Goal: Task Accomplishment & Management: Manage account settings

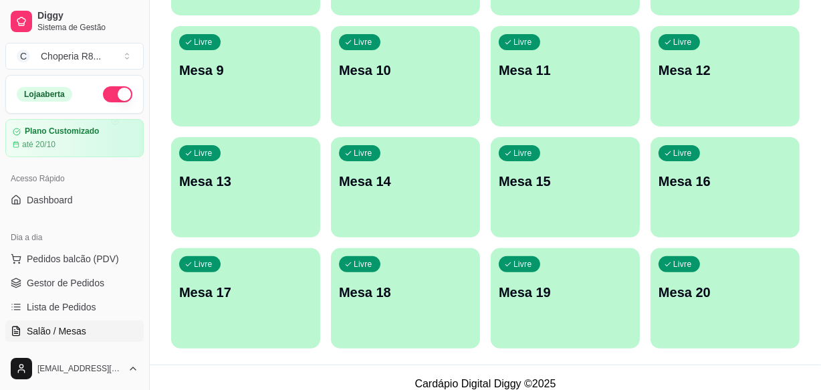
scroll to position [353, 0]
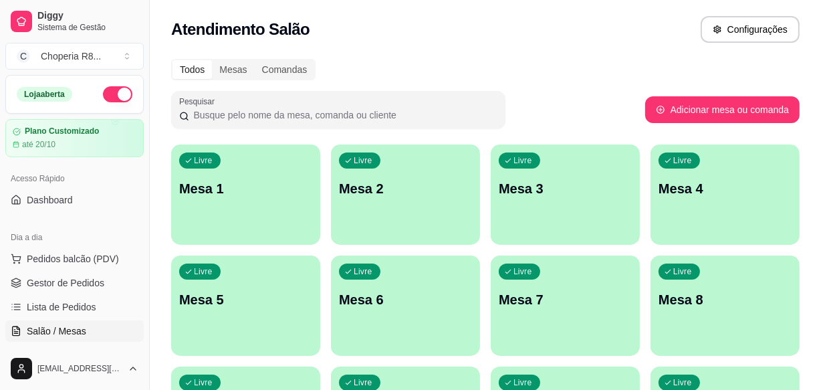
click at [398, 208] on div "Livre Mesa 2" at bounding box center [405, 186] width 149 height 84
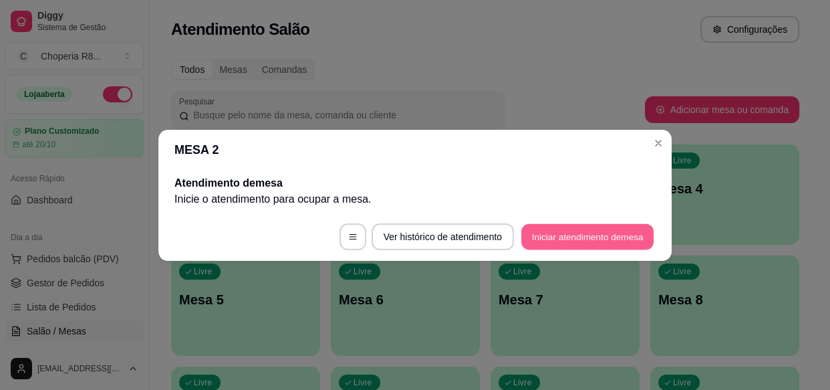
click at [564, 234] on button "Iniciar atendimento de mesa" at bounding box center [587, 236] width 132 height 26
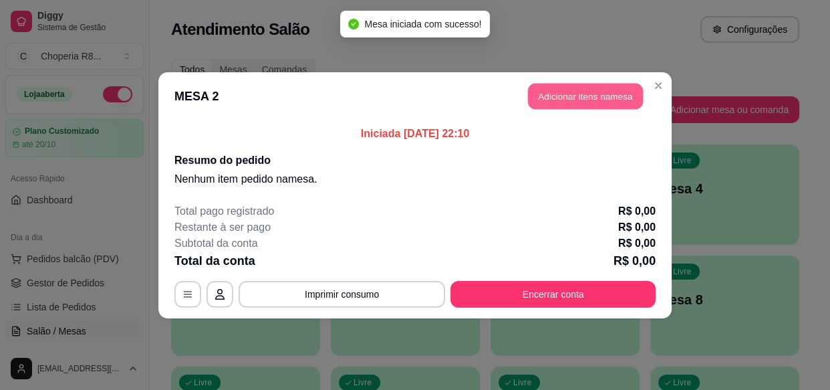
click at [566, 97] on button "Adicionar itens na mesa" at bounding box center [585, 96] width 115 height 26
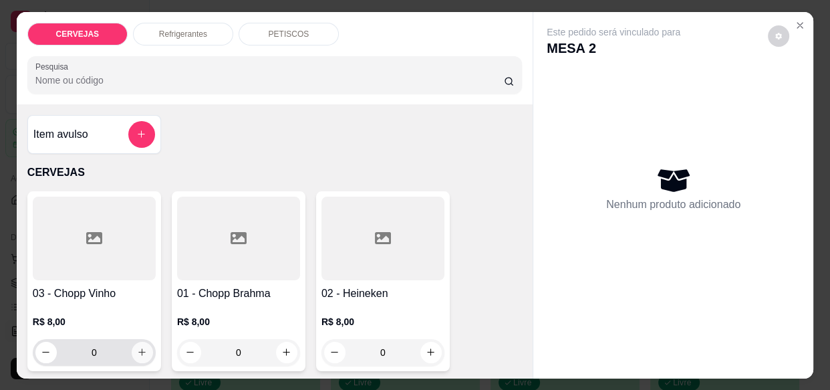
click at [142, 350] on button "increase-product-quantity" at bounding box center [142, 352] width 21 height 21
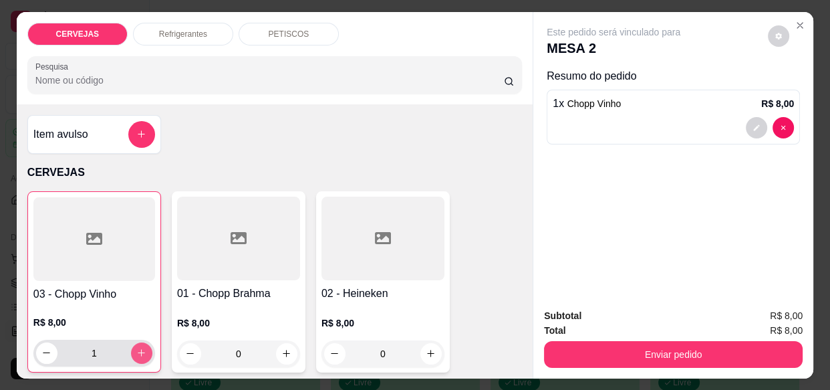
click at [143, 350] on button "increase-product-quantity" at bounding box center [141, 352] width 21 height 21
type input "2"
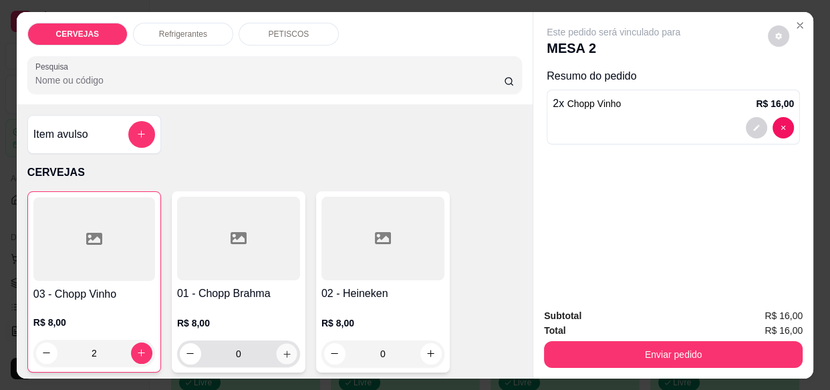
click at [284, 348] on icon "increase-product-quantity" at bounding box center [287, 353] width 10 height 10
type input "1"
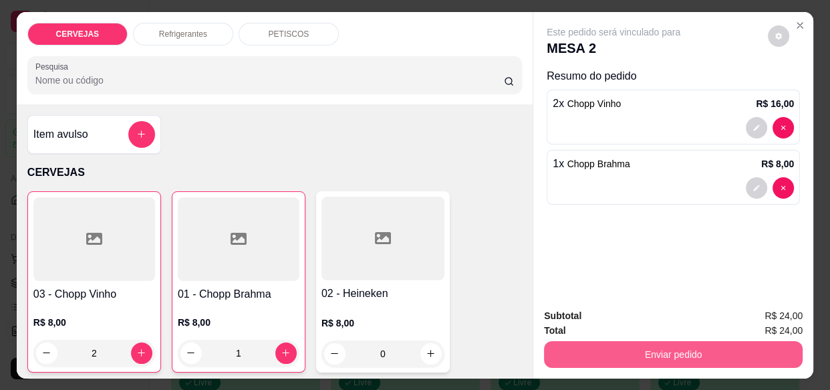
click at [643, 354] on button "Enviar pedido" at bounding box center [673, 354] width 259 height 27
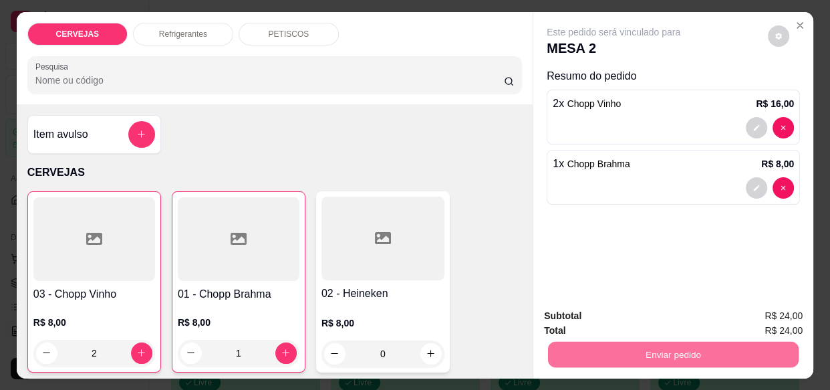
click at [761, 311] on button "Enviar pedido" at bounding box center [769, 316] width 74 height 25
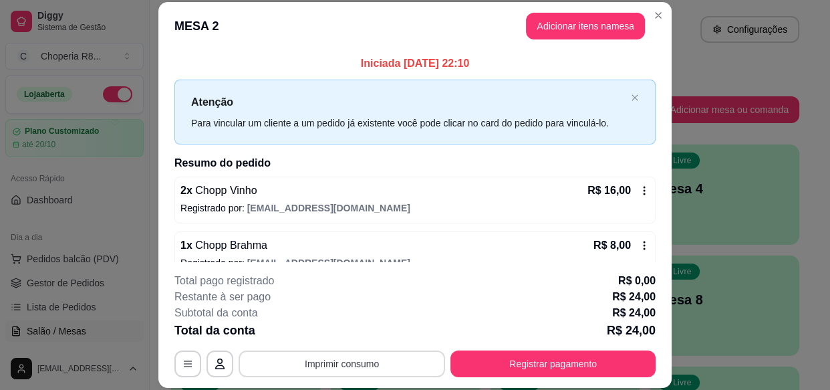
click at [334, 363] on button "Imprimir consumo" at bounding box center [342, 363] width 207 height 27
click at [336, 331] on button "IMPRESSORA" at bounding box center [341, 332] width 97 height 21
click at [398, 366] on button "Imprimir consumo" at bounding box center [342, 363] width 207 height 27
click at [356, 334] on button "IMPRESSORA" at bounding box center [342, 332] width 94 height 21
click at [352, 364] on button "Imprimir consumo" at bounding box center [342, 363] width 207 height 27
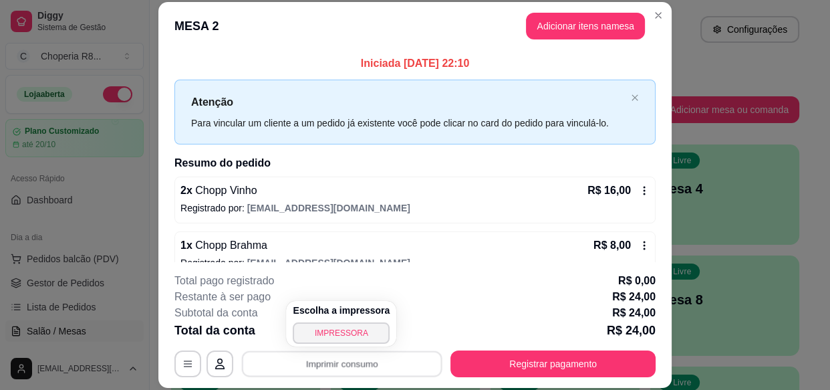
click at [346, 343] on div "Escolha a impressora IMPRESSORA" at bounding box center [341, 323] width 110 height 45
click at [346, 331] on button "IMPRESSORA" at bounding box center [341, 332] width 97 height 21
click at [334, 360] on button "Imprimir consumo" at bounding box center [342, 364] width 201 height 26
click at [333, 335] on button "IMPRESSORA" at bounding box center [342, 332] width 94 height 21
click at [332, 361] on button "Imprimir consumo" at bounding box center [342, 363] width 207 height 27
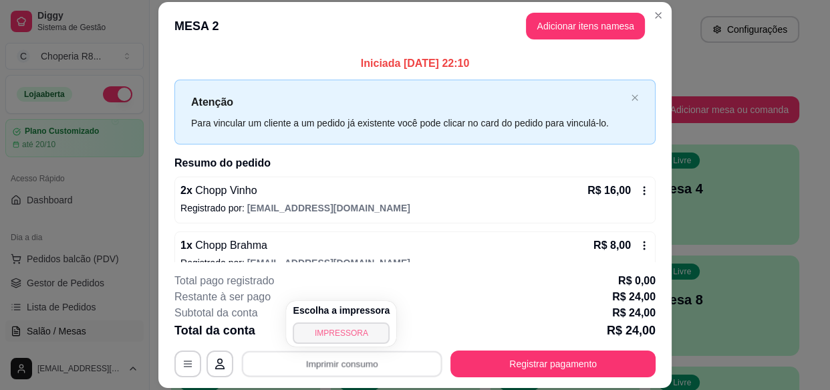
click at [330, 332] on button "IMPRESSORA" at bounding box center [341, 332] width 97 height 21
click at [338, 363] on button "Imprimir consumo" at bounding box center [342, 363] width 207 height 27
click at [346, 332] on button "IMPRESSORA" at bounding box center [342, 332] width 94 height 21
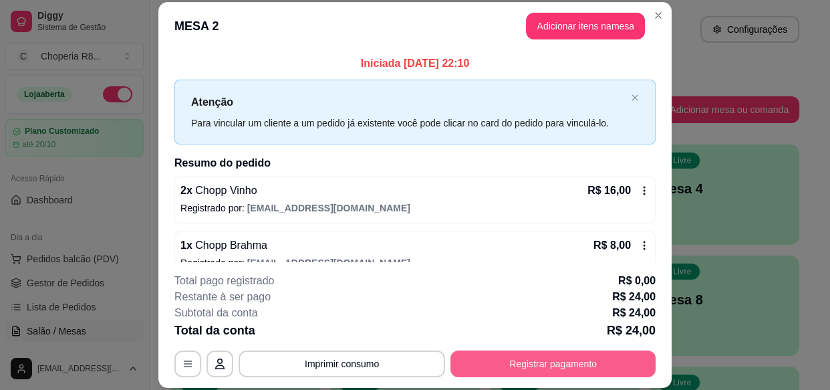
click at [477, 362] on button "Registrar pagamento" at bounding box center [553, 363] width 205 height 27
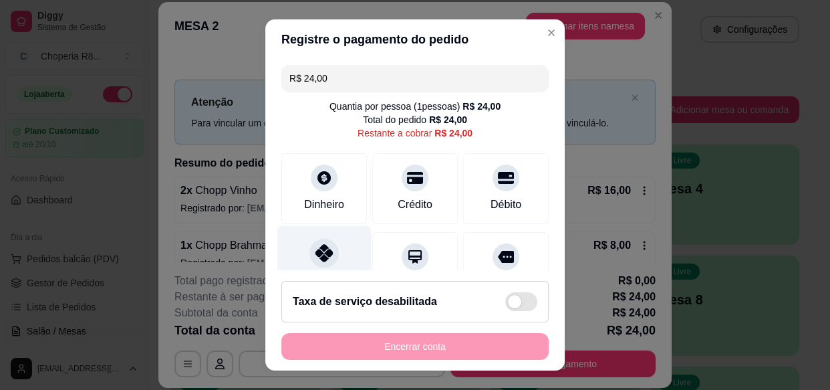
click at [318, 255] on icon at bounding box center [324, 252] width 17 height 17
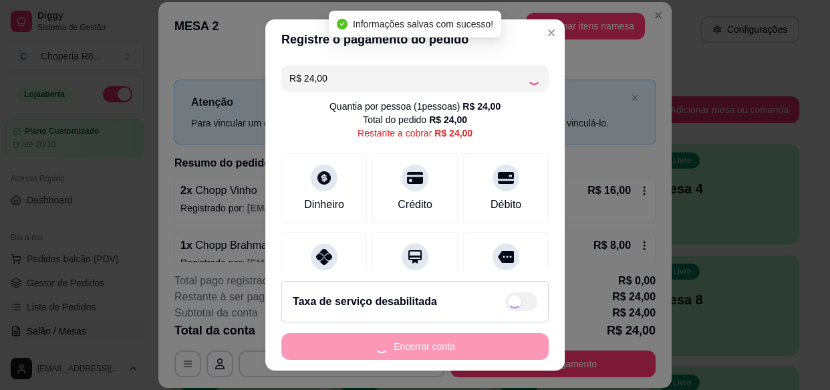
type input "R$ 0,00"
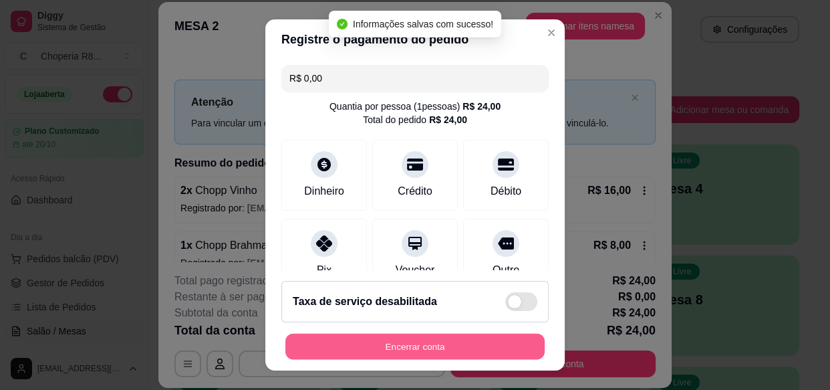
click at [494, 352] on button "Encerrar conta" at bounding box center [414, 346] width 259 height 26
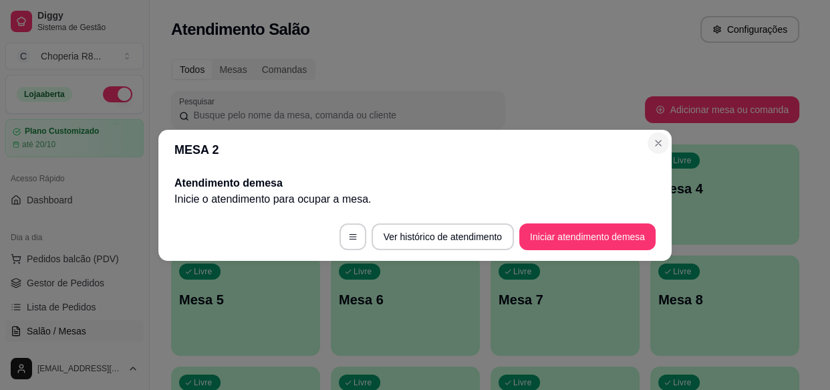
click at [646, 139] on section "MESA 2 Atendimento de mesa Inicie o atendimento para ocupar a mesa . Ver histór…" at bounding box center [414, 195] width 513 height 131
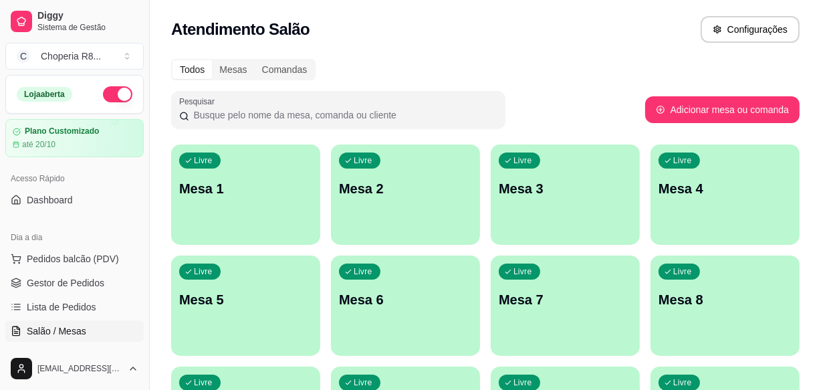
click at [359, 237] on div "button" at bounding box center [405, 237] width 149 height 16
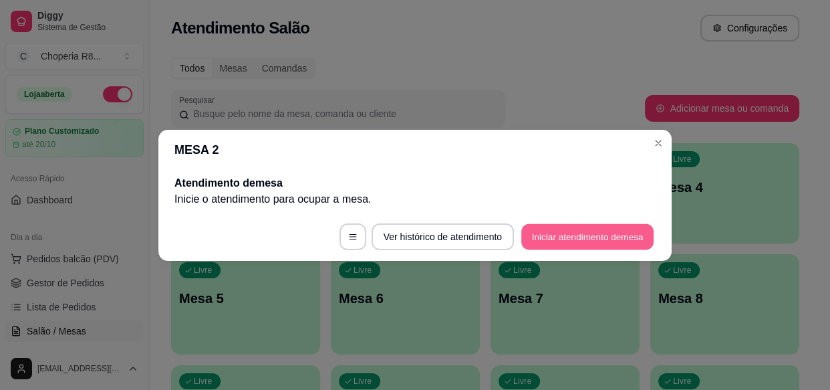
click at [592, 243] on button "Iniciar atendimento de mesa" at bounding box center [587, 236] width 132 height 26
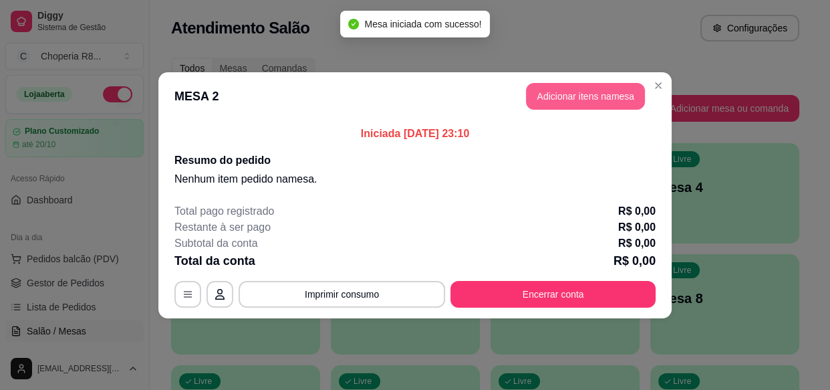
click at [616, 99] on button "Adicionar itens na mesa" at bounding box center [585, 96] width 119 height 27
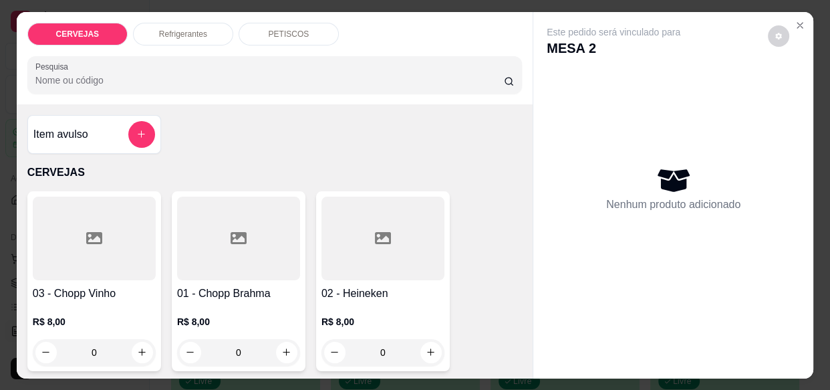
drag, startPoint x: 251, startPoint y: 347, endPoint x: 187, endPoint y: 348, distance: 64.2
click at [187, 348] on div "0" at bounding box center [239, 352] width 118 height 27
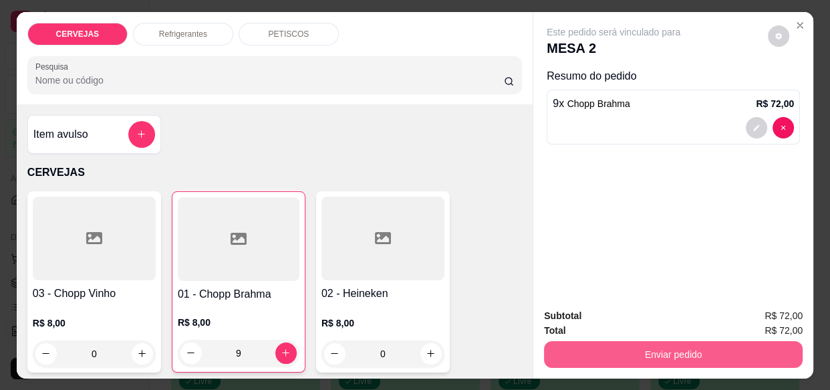
type input "9"
click at [589, 354] on button "Enviar pedido" at bounding box center [673, 354] width 259 height 27
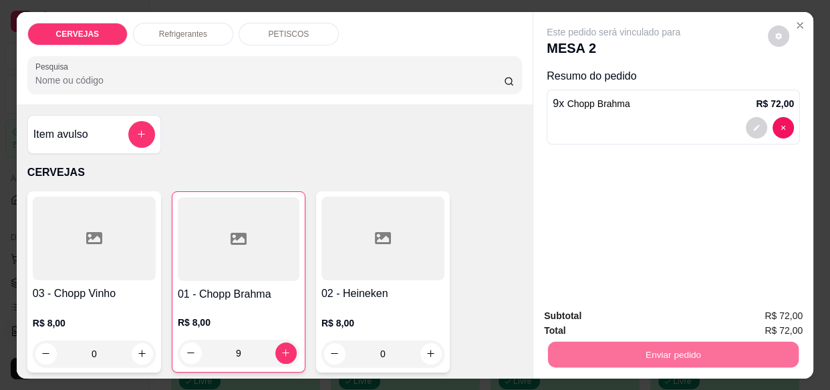
click at [756, 312] on button "Enviar pedido" at bounding box center [769, 316] width 76 height 25
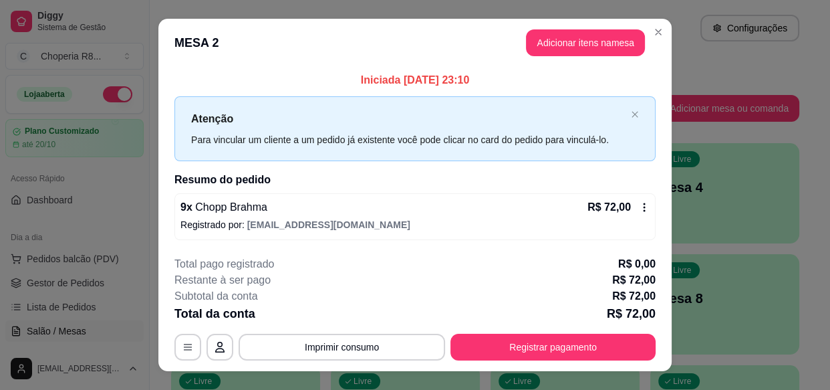
click at [345, 348] on button "Imprimir consumo" at bounding box center [342, 347] width 207 height 27
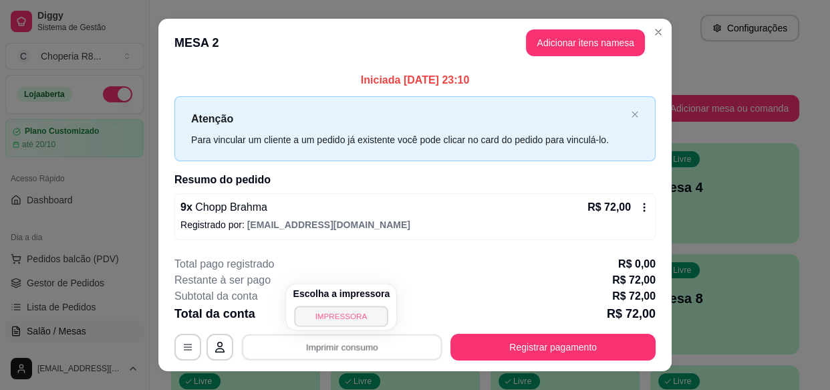
click at [334, 316] on button "IMPRESSORA" at bounding box center [342, 316] width 94 height 21
click at [332, 335] on button "Imprimir consumo" at bounding box center [342, 347] width 201 height 26
click at [336, 349] on button "Imprimir consumo" at bounding box center [342, 347] width 201 height 26
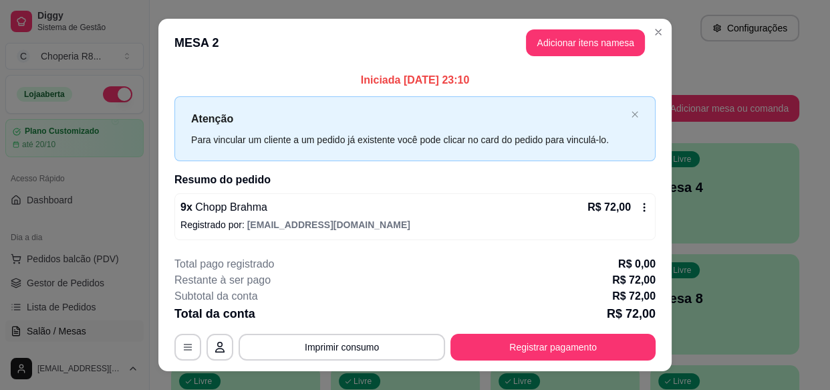
click at [338, 342] on button "Imprimir consumo" at bounding box center [342, 347] width 207 height 27
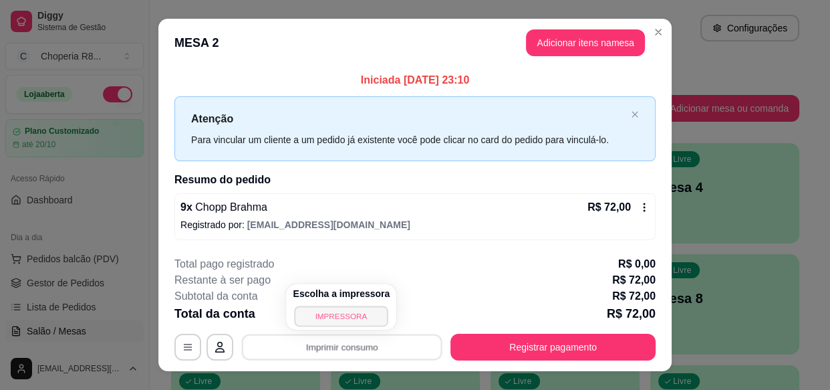
click at [340, 314] on button "IMPRESSORA" at bounding box center [342, 316] width 94 height 21
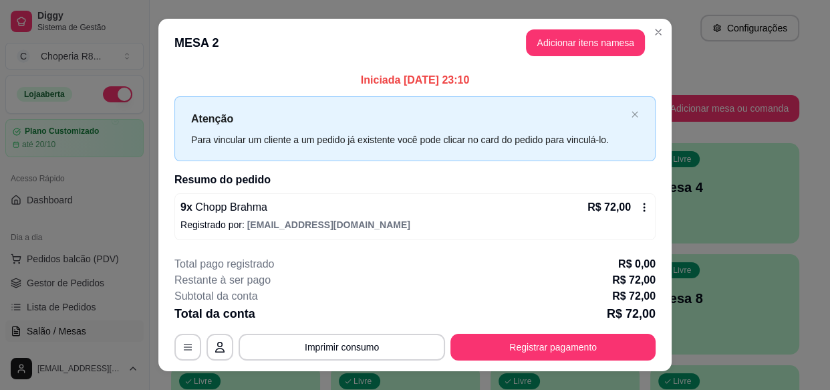
click at [332, 366] on footer "**********" at bounding box center [414, 308] width 513 height 126
click at [332, 354] on button "Imprimir consumo" at bounding box center [342, 347] width 207 height 27
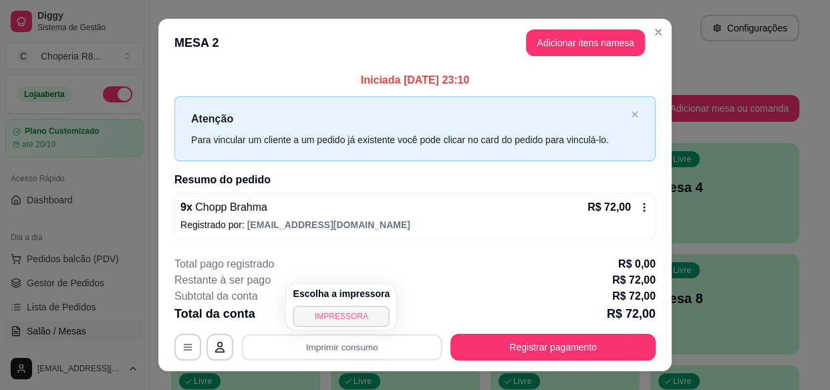
click at [345, 312] on button "IMPRESSORA" at bounding box center [341, 316] width 97 height 21
click at [340, 348] on button "Imprimir consumo" at bounding box center [342, 347] width 207 height 27
click at [348, 320] on button "IMPRESSORA" at bounding box center [341, 316] width 97 height 21
click at [344, 358] on button "Imprimir consumo" at bounding box center [342, 347] width 207 height 27
click at [347, 315] on button "IMPRESSORA" at bounding box center [341, 316] width 97 height 21
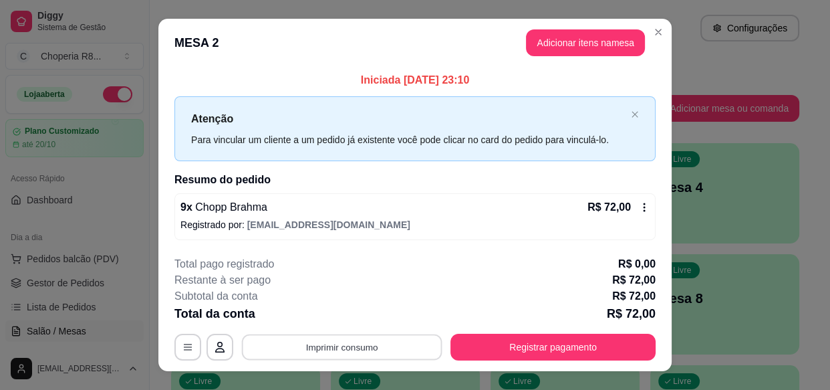
click at [396, 348] on button "Imprimir consumo" at bounding box center [342, 347] width 201 height 26
click at [354, 320] on button "IMPRESSORA" at bounding box center [341, 316] width 97 height 21
click at [357, 344] on button "Imprimir consumo" at bounding box center [342, 347] width 201 height 26
click at [337, 315] on button "IMPRESSORA" at bounding box center [342, 316] width 94 height 21
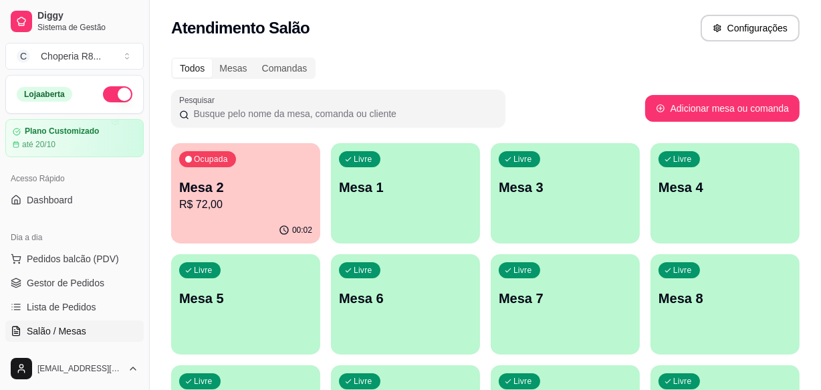
click at [413, 184] on p "Mesa 1" at bounding box center [405, 187] width 133 height 19
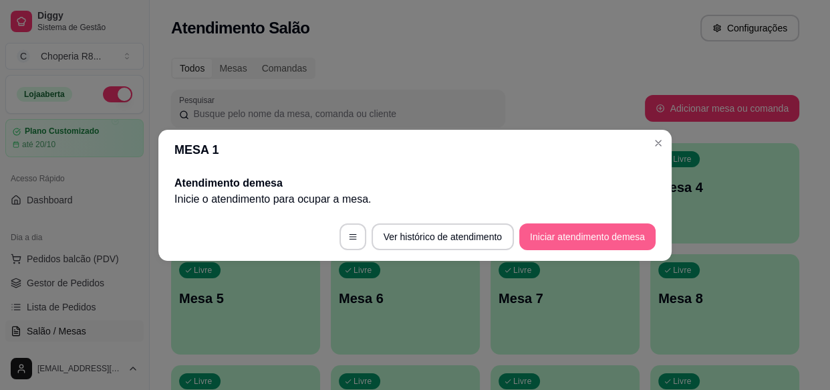
click at [570, 234] on button "Iniciar atendimento de mesa" at bounding box center [587, 236] width 136 height 27
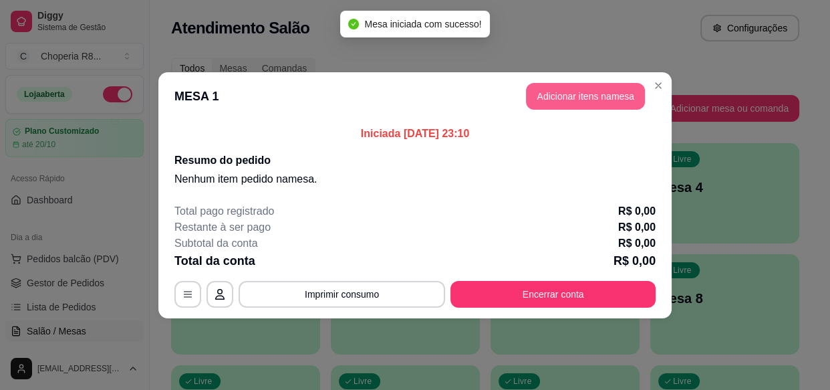
click at [574, 100] on button "Adicionar itens na mesa" at bounding box center [585, 96] width 119 height 27
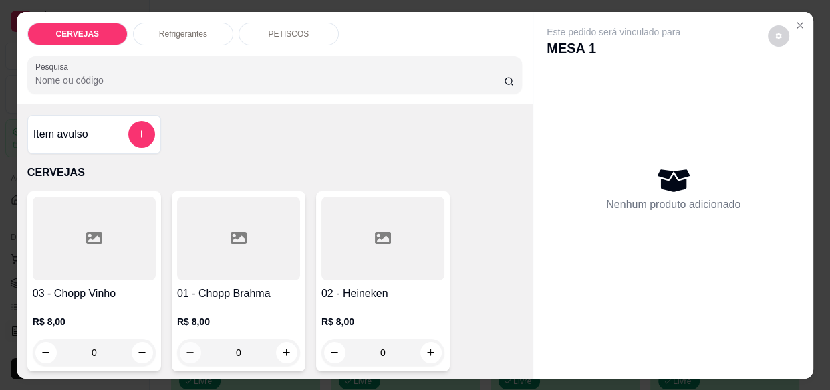
click at [194, 352] on div "0" at bounding box center [239, 352] width 118 height 27
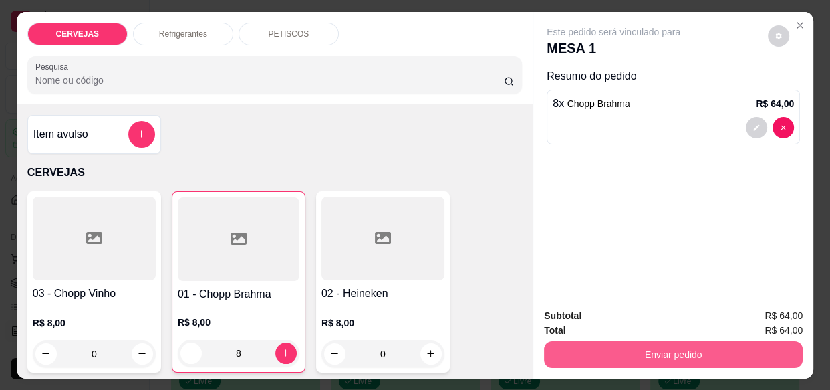
type input "8"
click at [634, 354] on button "Enviar pedido" at bounding box center [673, 354] width 259 height 27
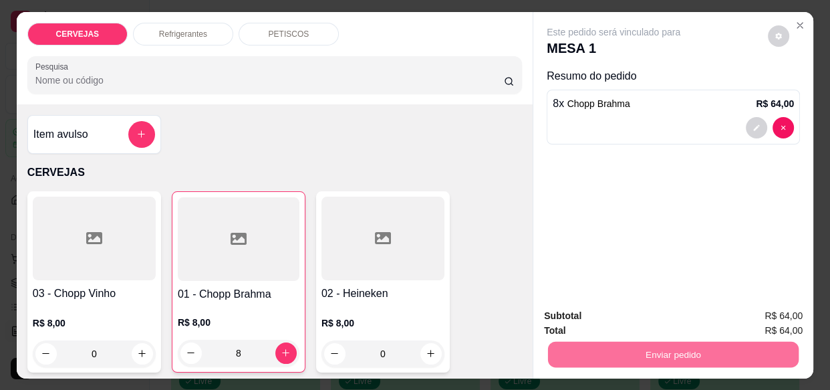
click at [775, 316] on button "Enviar pedido" at bounding box center [769, 316] width 74 height 25
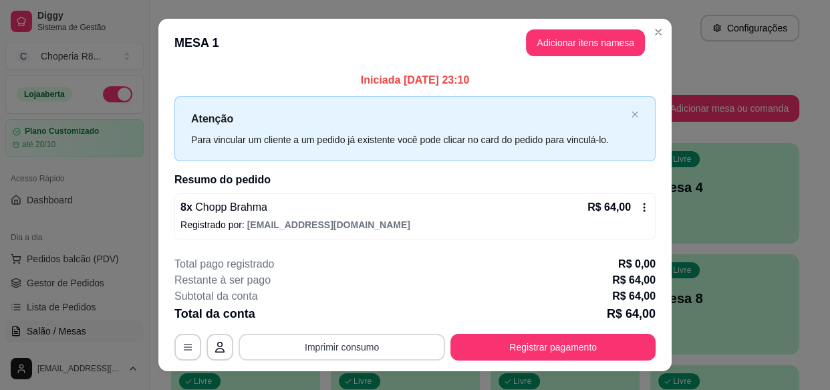
click at [368, 341] on button "Imprimir consumo" at bounding box center [342, 347] width 207 height 27
click at [340, 318] on button "IMPRESSORA" at bounding box center [341, 316] width 97 height 21
click at [501, 348] on button "Registrar pagamento" at bounding box center [553, 347] width 205 height 27
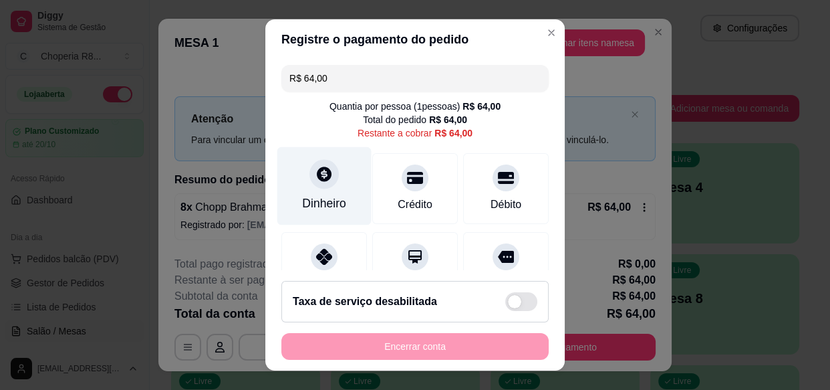
click at [320, 189] on div "Dinheiro" at bounding box center [324, 186] width 94 height 78
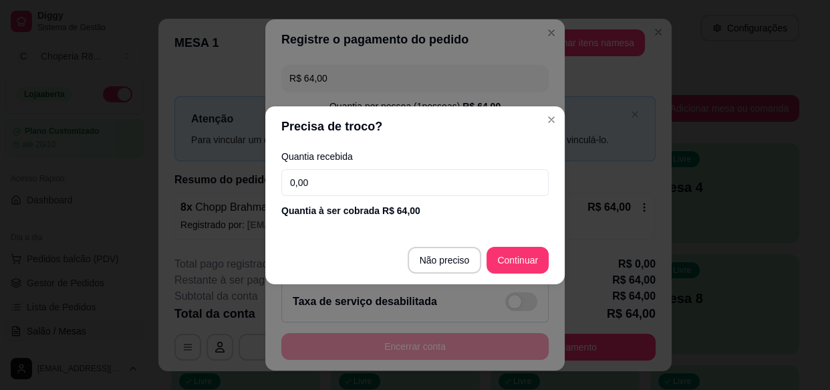
drag, startPoint x: 320, startPoint y: 177, endPoint x: 256, endPoint y: 190, distance: 65.4
click at [256, 190] on div "Precisa de troco? Quantia recebida 0,00 Quantia à ser cobrada R$ 64,00 Não prec…" at bounding box center [415, 195] width 830 height 390
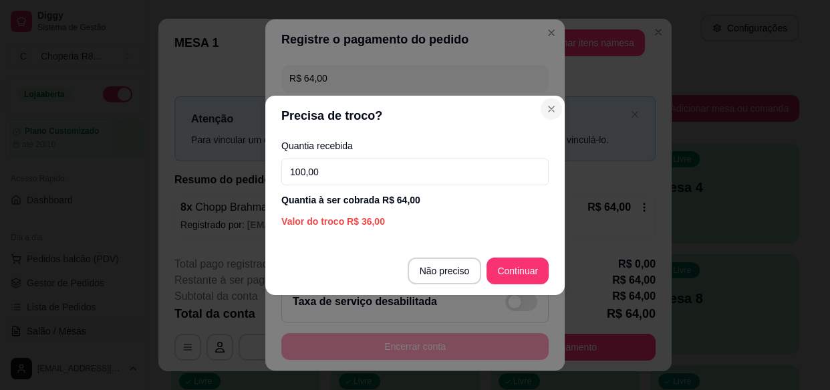
type input "100,00"
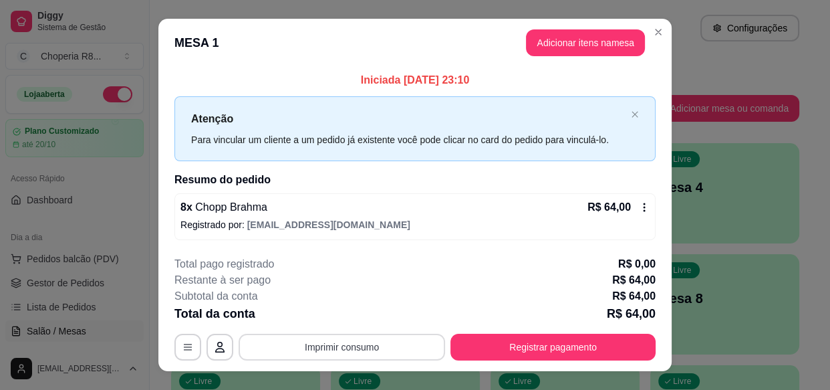
click at [380, 349] on button "Imprimir consumo" at bounding box center [342, 347] width 207 height 27
drag, startPoint x: 353, startPoint y: 301, endPoint x: 353, endPoint y: 316, distance: 14.0
click at [353, 307] on div "Escolha a impressora IMPRESSORA" at bounding box center [341, 306] width 110 height 45
click at [353, 318] on button "IMPRESSORA" at bounding box center [341, 316] width 97 height 21
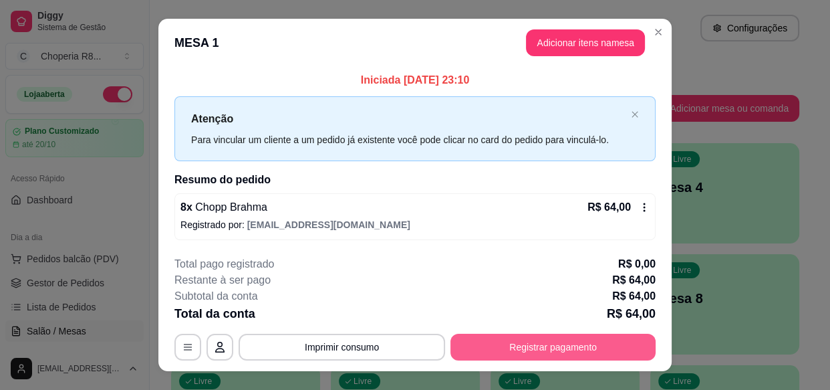
click at [550, 334] on button "Registrar pagamento" at bounding box center [553, 347] width 205 height 27
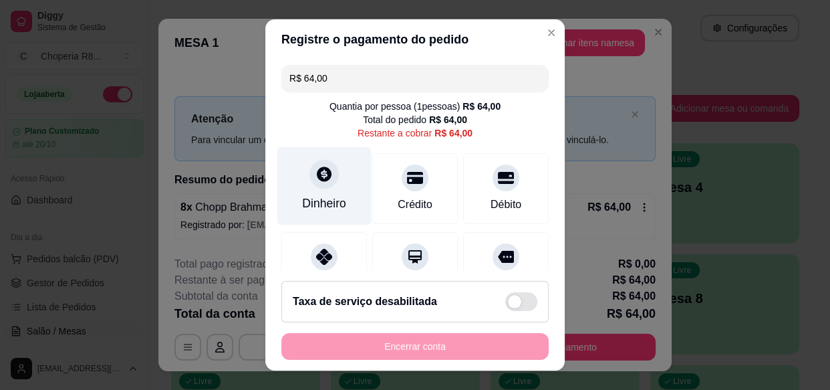
click at [321, 201] on div "Dinheiro" at bounding box center [324, 203] width 44 height 17
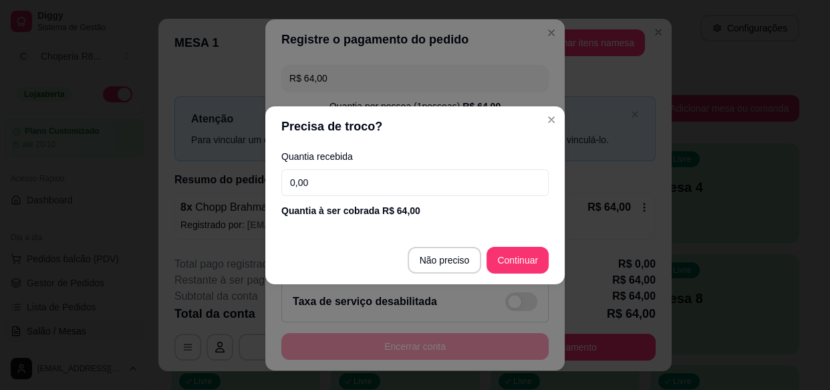
drag, startPoint x: 365, startPoint y: 183, endPoint x: 259, endPoint y: 183, distance: 105.6
click at [260, 183] on div "Precisa de troco? Quantia recebida 0,00 Quantia à ser cobrada R$ 64,00 Não prec…" at bounding box center [415, 195] width 830 height 390
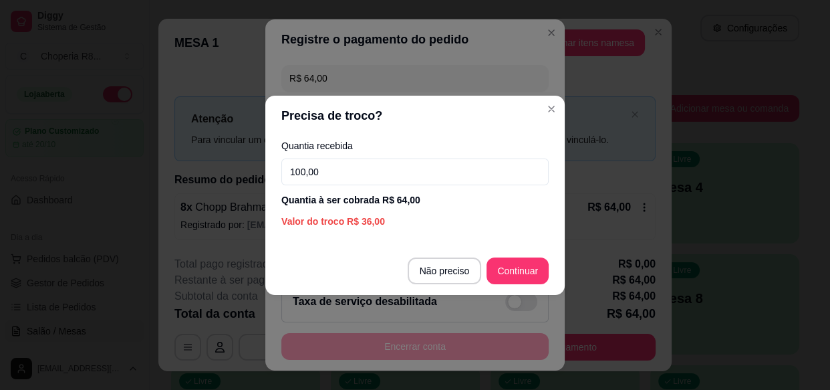
type input "100,00"
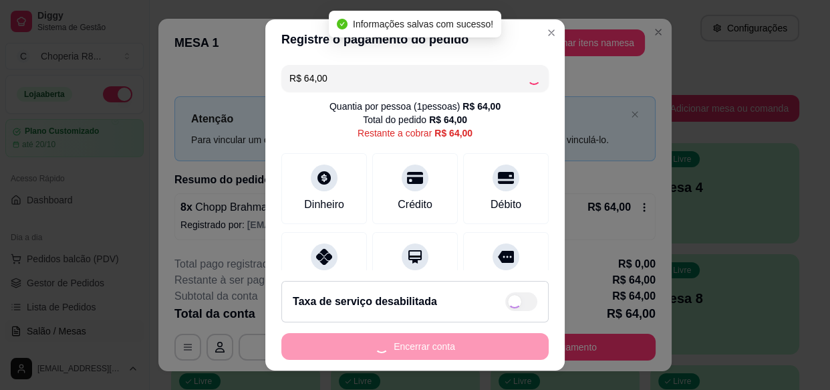
type input "R$ 0,00"
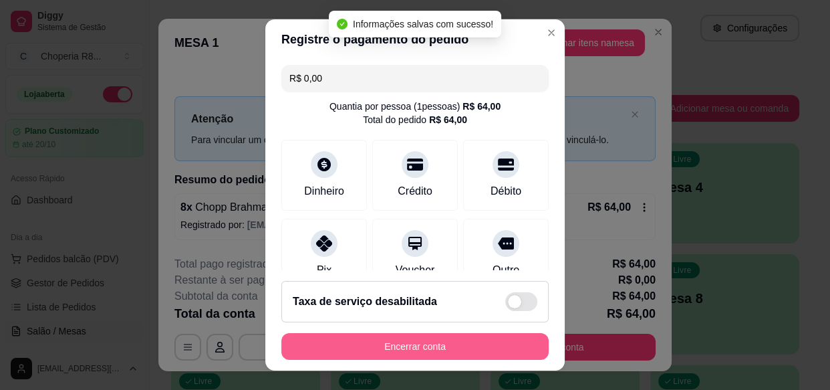
click at [374, 348] on button "Encerrar conta" at bounding box center [414, 346] width 267 height 27
